Goal: Task Accomplishment & Management: Manage account settings

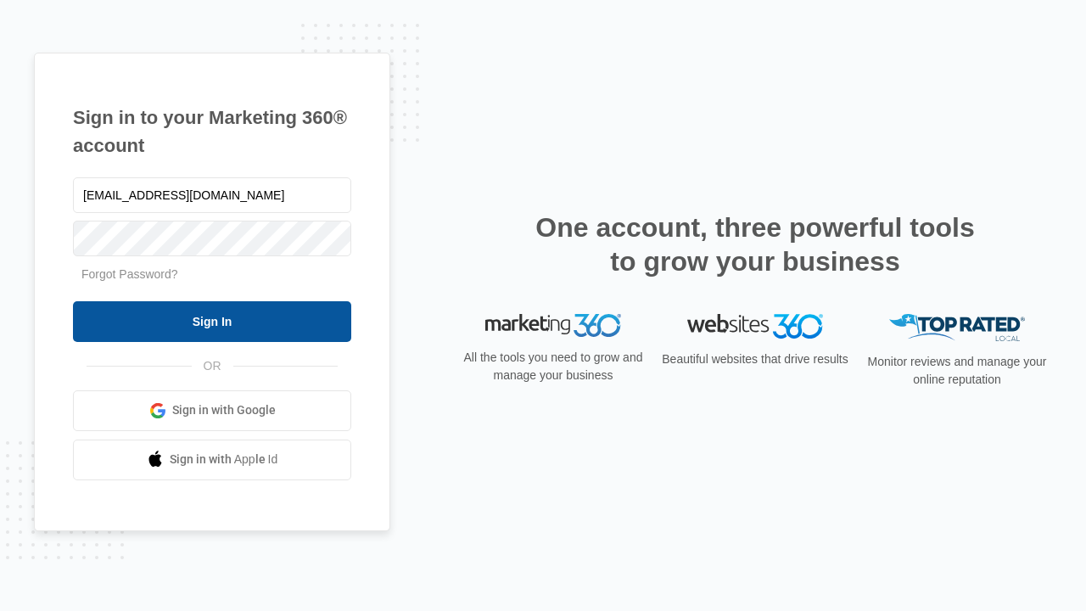
click at [212, 321] on input "Sign In" at bounding box center [212, 321] width 278 height 41
